Goal: Use online tool/utility: Utilize a website feature to perform a specific function

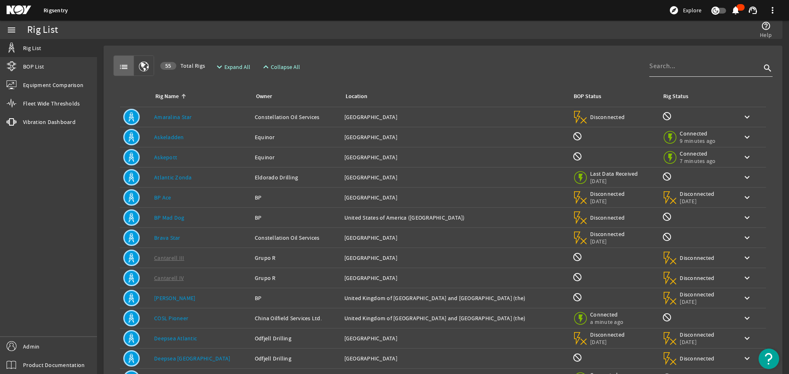
click at [676, 73] on div at bounding box center [705, 65] width 112 height 21
click at [677, 71] on div at bounding box center [705, 65] width 112 height 21
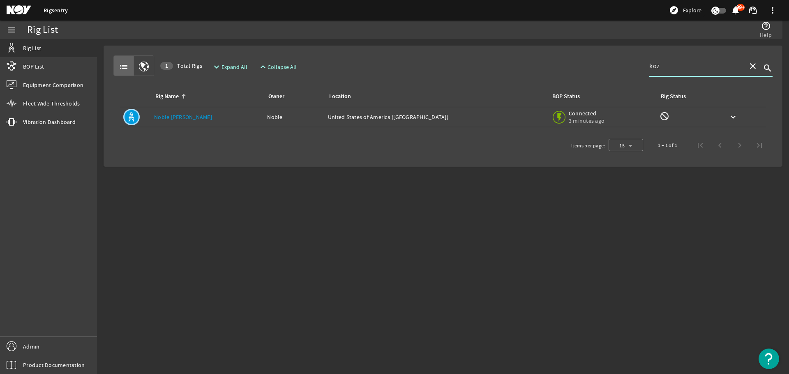
type input "koz"
click at [237, 117] on div "Rig Name: Noble Faye Kozack" at bounding box center [207, 117] width 106 height 8
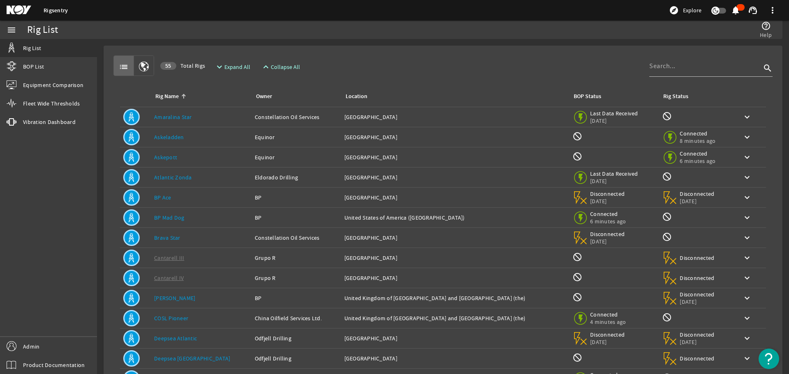
click at [171, 139] on link "Askeladden" at bounding box center [169, 137] width 30 height 7
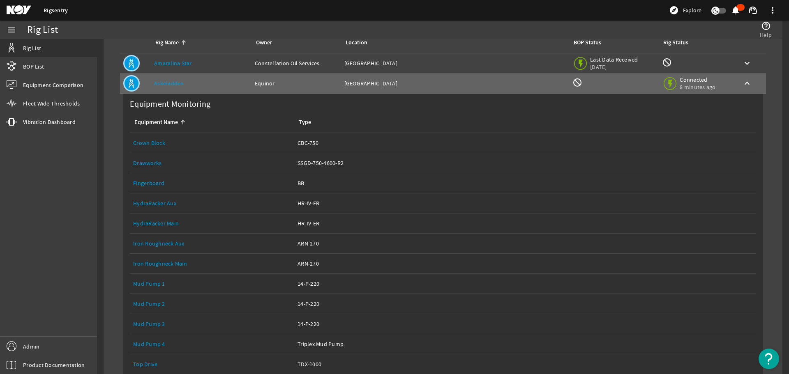
scroll to position [123, 0]
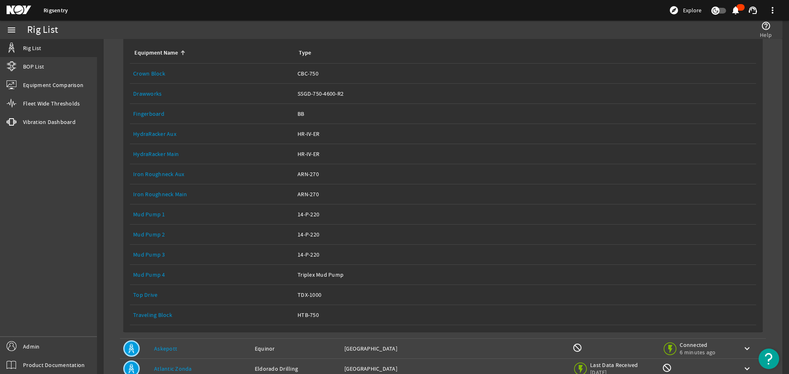
click at [147, 303] on link "Equipment Name: Top Drive" at bounding box center [212, 295] width 158 height 20
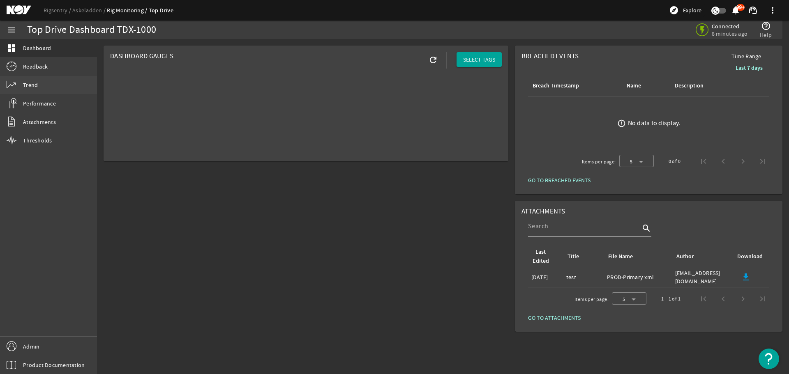
click at [41, 86] on link "Trend" at bounding box center [48, 85] width 97 height 18
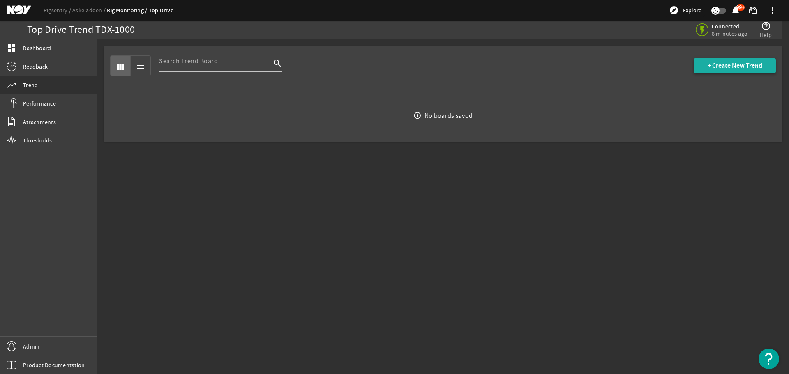
click at [720, 66] on span "+ Create New Trend" at bounding box center [735, 66] width 55 height 8
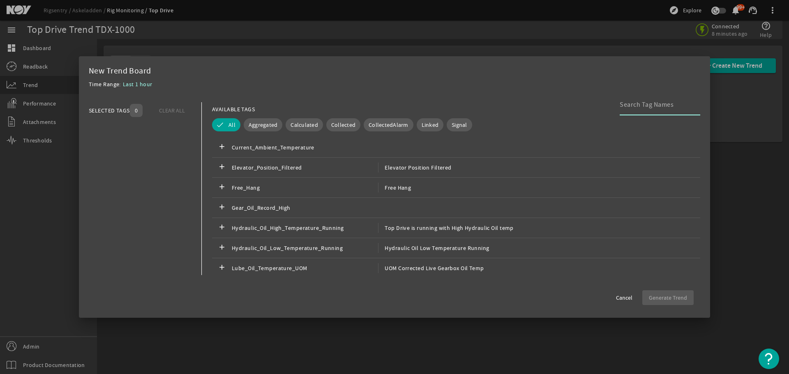
click at [635, 104] on input at bounding box center [657, 105] width 74 height 10
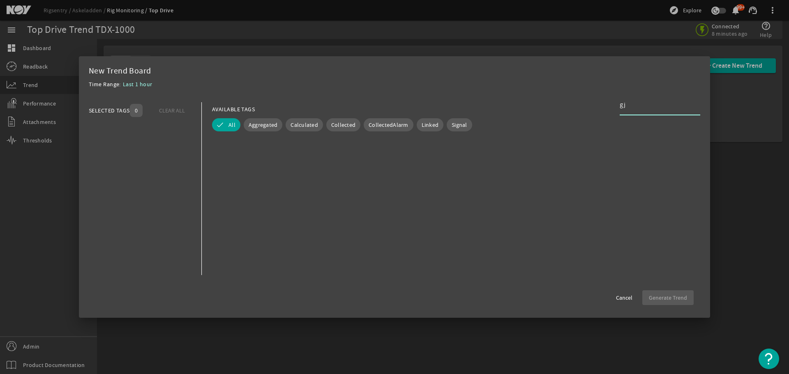
type input "g"
drag, startPoint x: 707, startPoint y: 147, endPoint x: 708, endPoint y: 140, distance: 6.6
click at [707, 142] on mat-dialog-content "SELECTED TAGS 0 CLEAR ALL You can select up to 10 tags. AVAILABLE TAGS All Aggr…" at bounding box center [394, 189] width 631 height 190
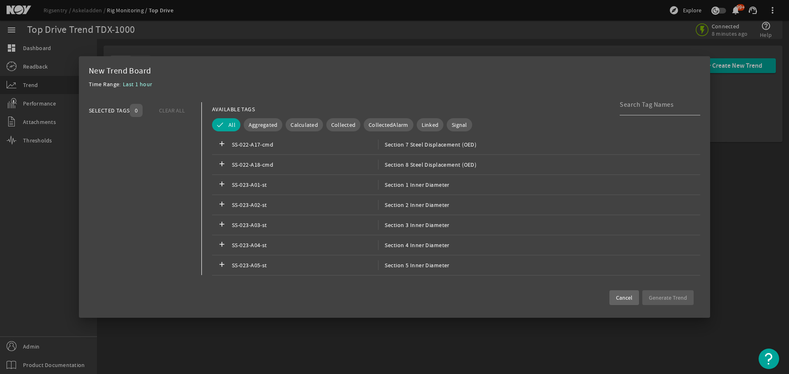
click at [622, 300] on span "Cancel" at bounding box center [624, 298] width 16 height 8
